Goal: Task Accomplishment & Management: Manage account settings

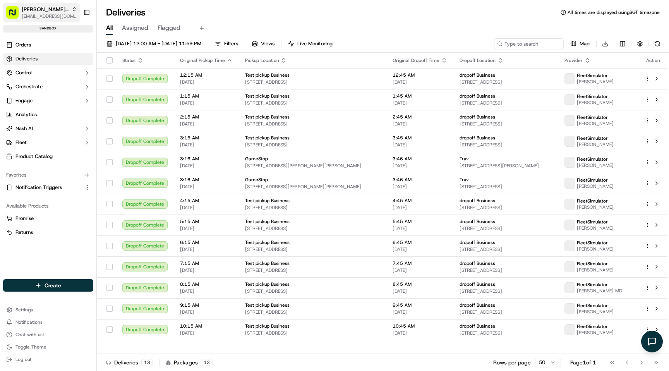
click at [39, 13] on span "[EMAIL_ADDRESS][DOMAIN_NAME]" at bounding box center [49, 16] width 55 height 6
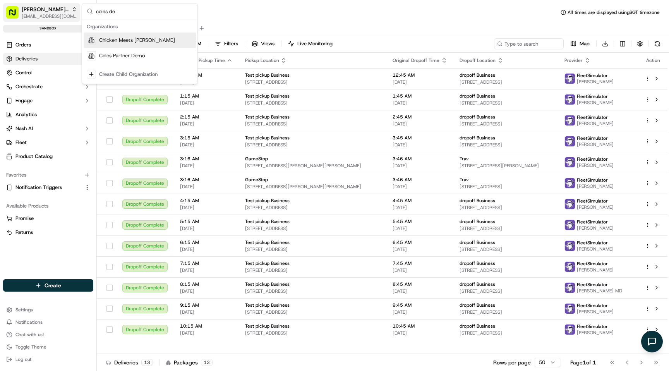
type input "coles dev"
